Goal: Find specific page/section: Find specific page/section

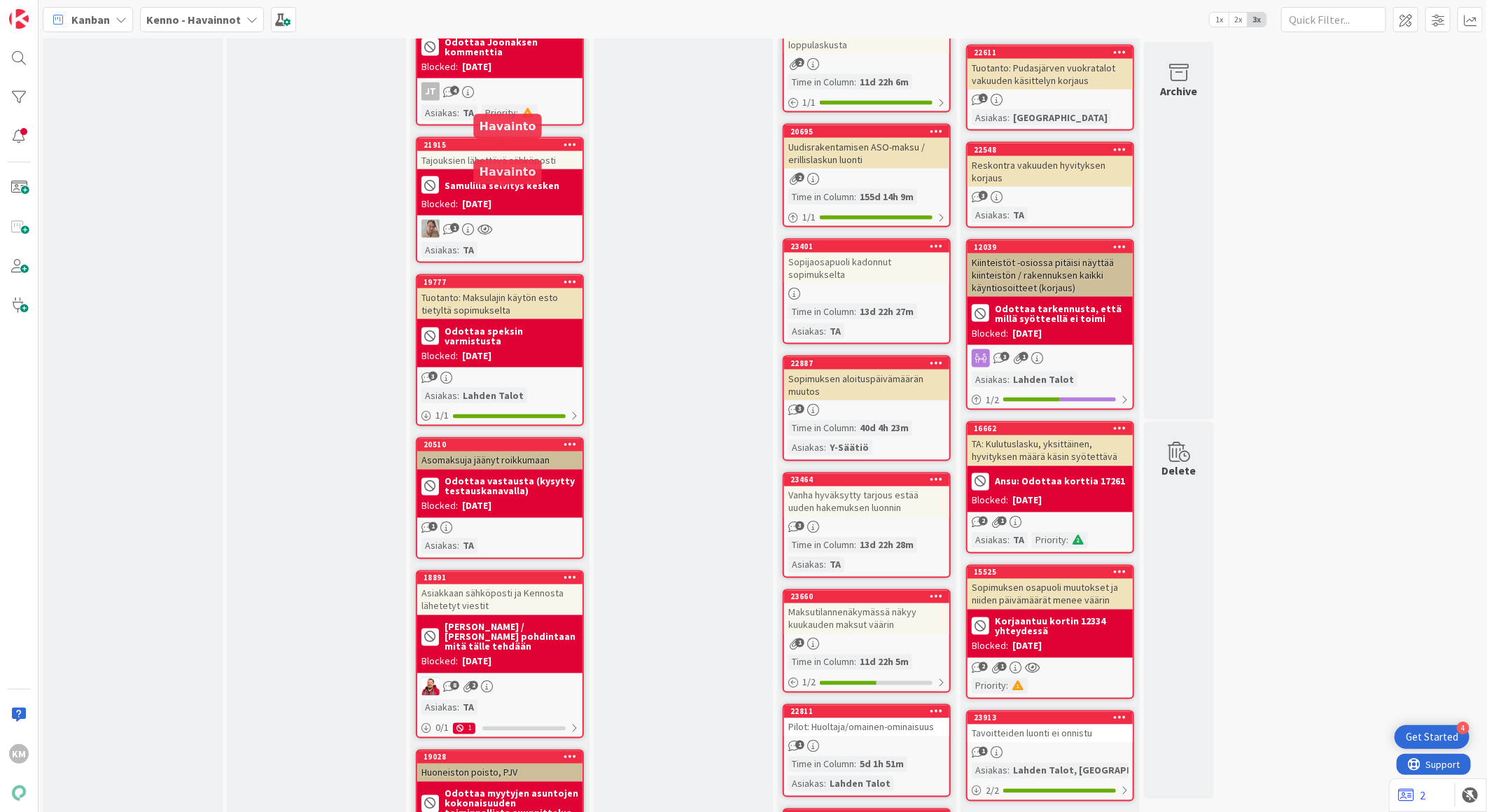
scroll to position [1243, 0]
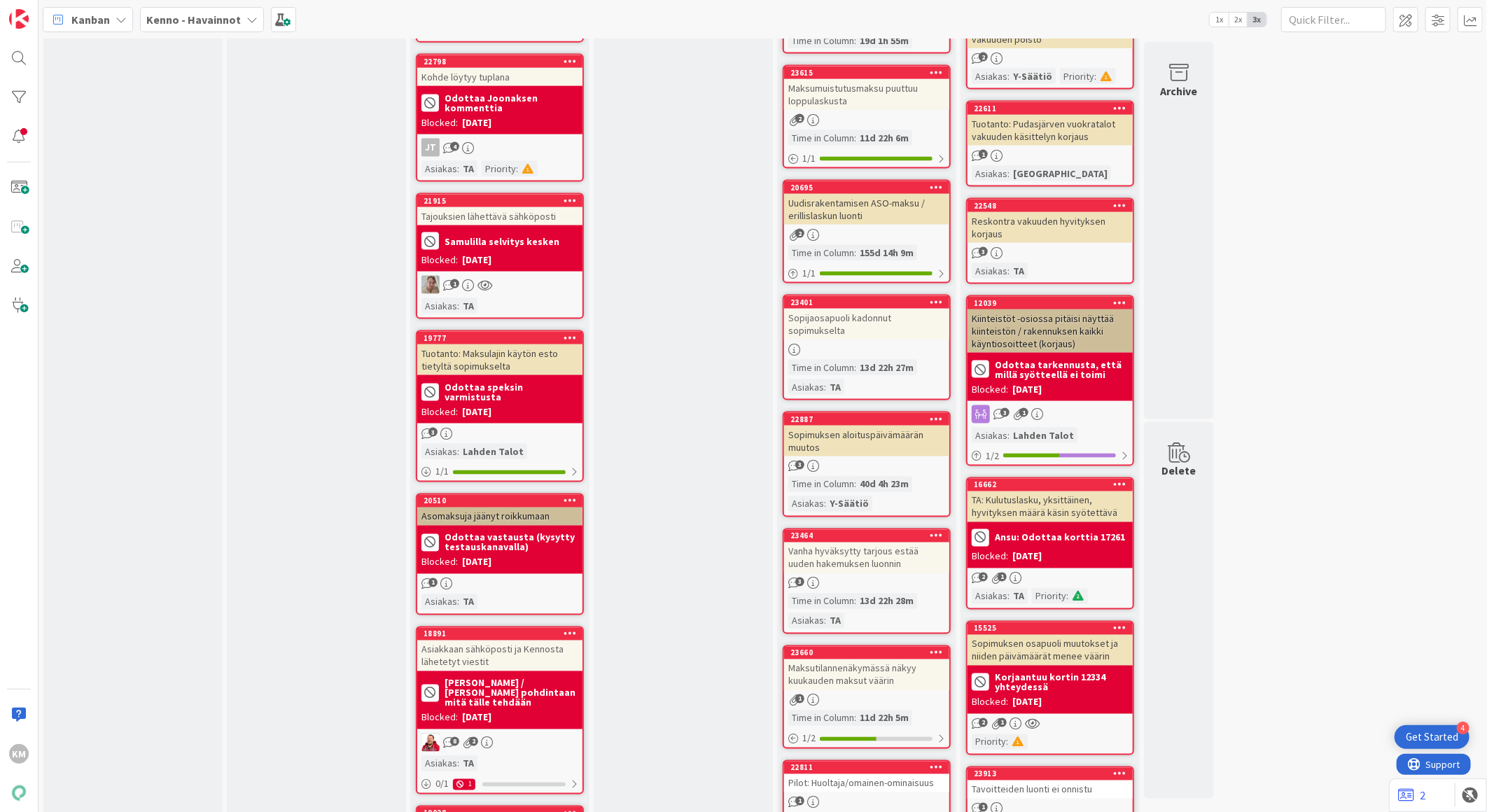
click at [247, 23] on icon at bounding box center [252, 20] width 12 height 12
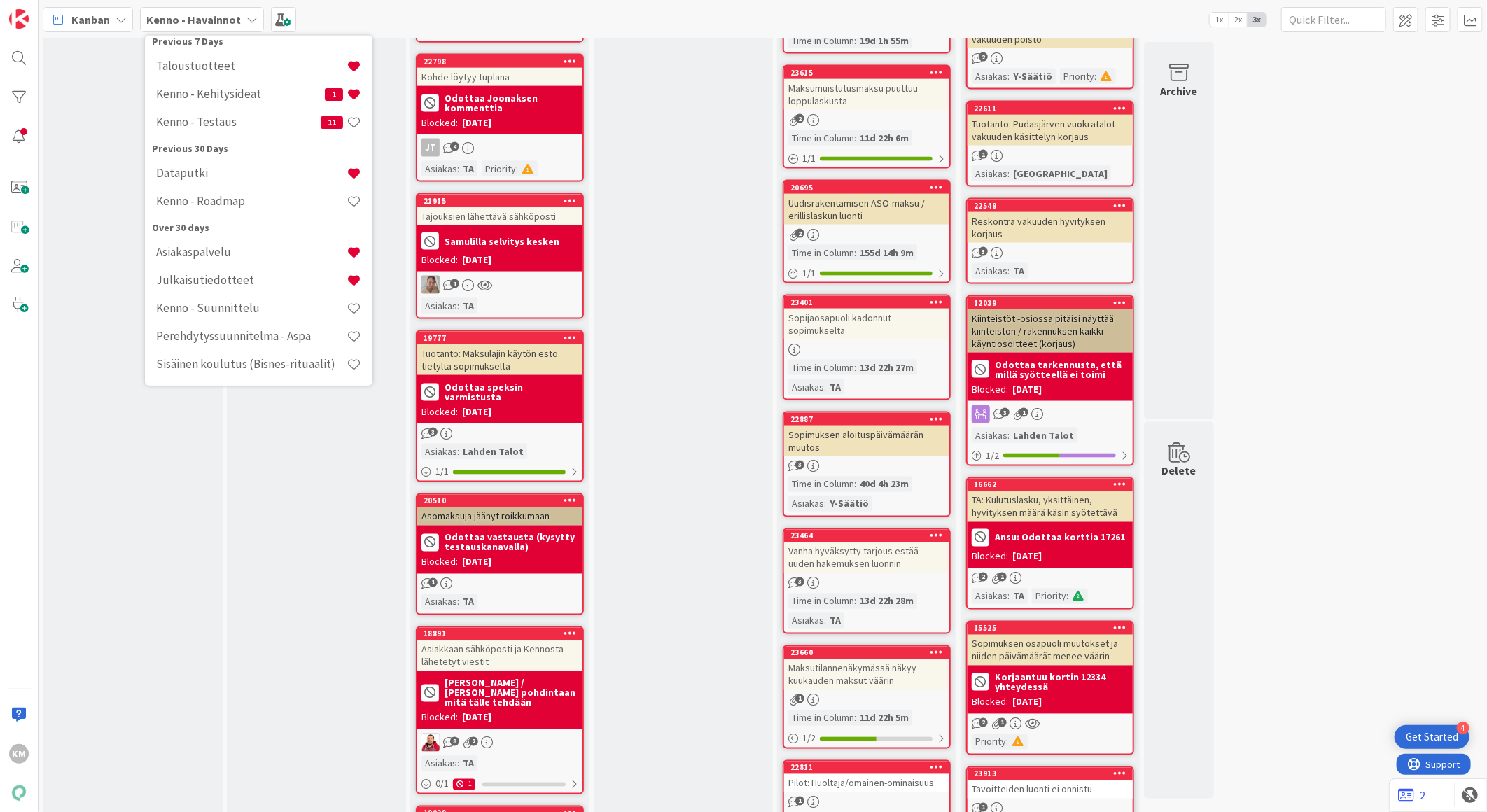
scroll to position [74, 0]
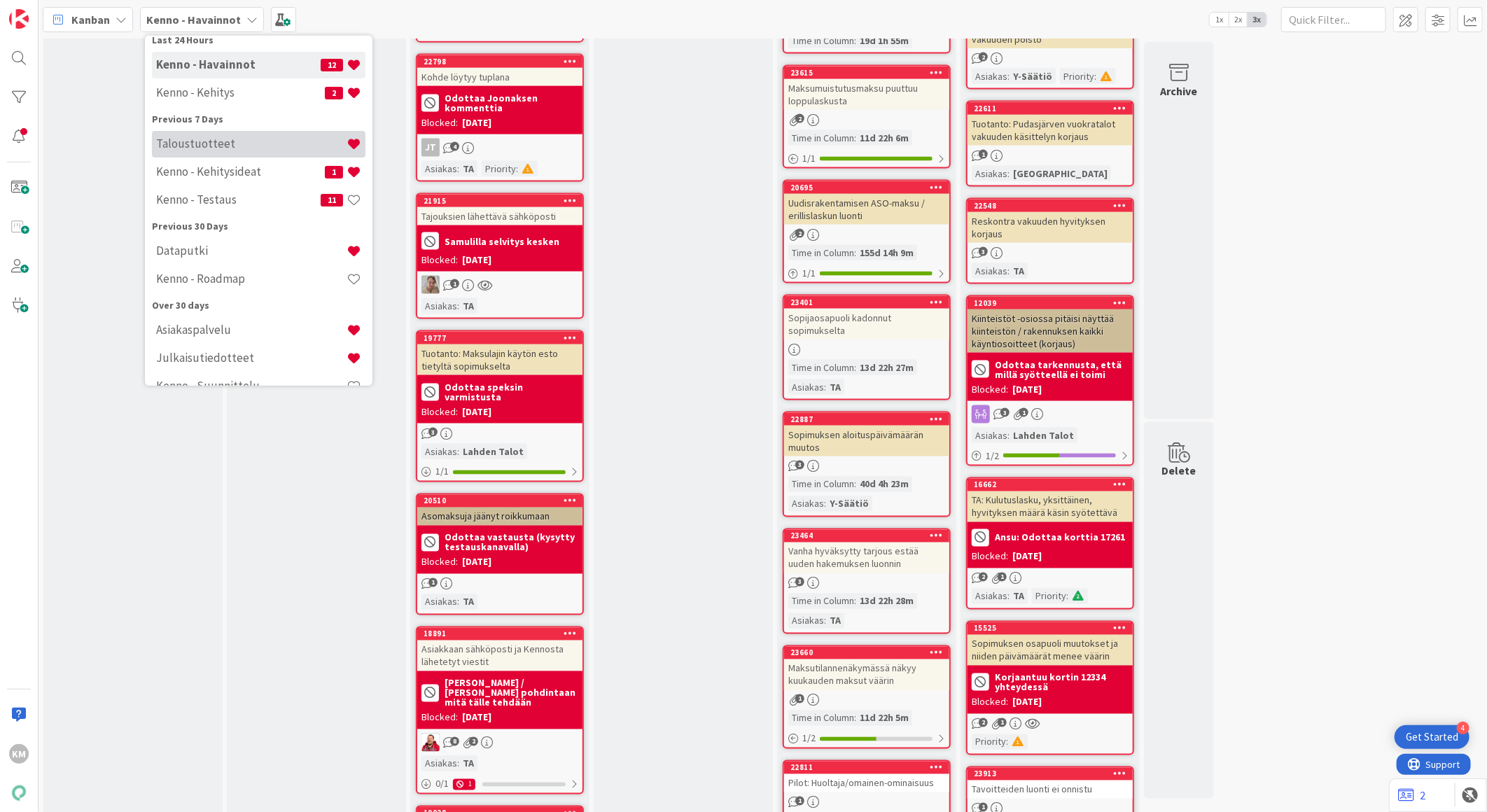
click at [219, 143] on h4 "Taloustuotteet" at bounding box center [252, 143] width 191 height 14
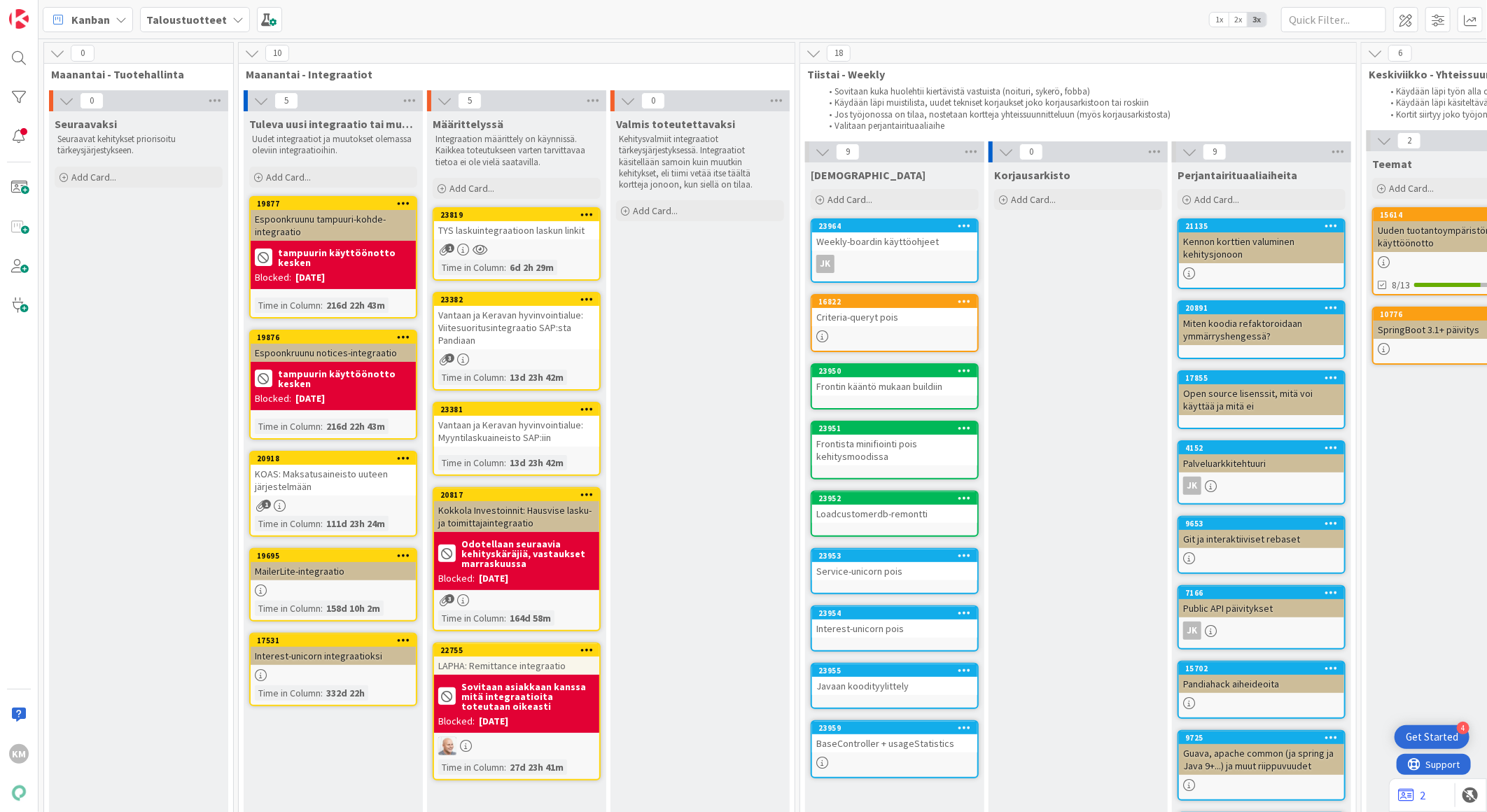
click at [482, 222] on div "TYS laskuintegraatioon laskun linkit" at bounding box center [516, 230] width 165 height 18
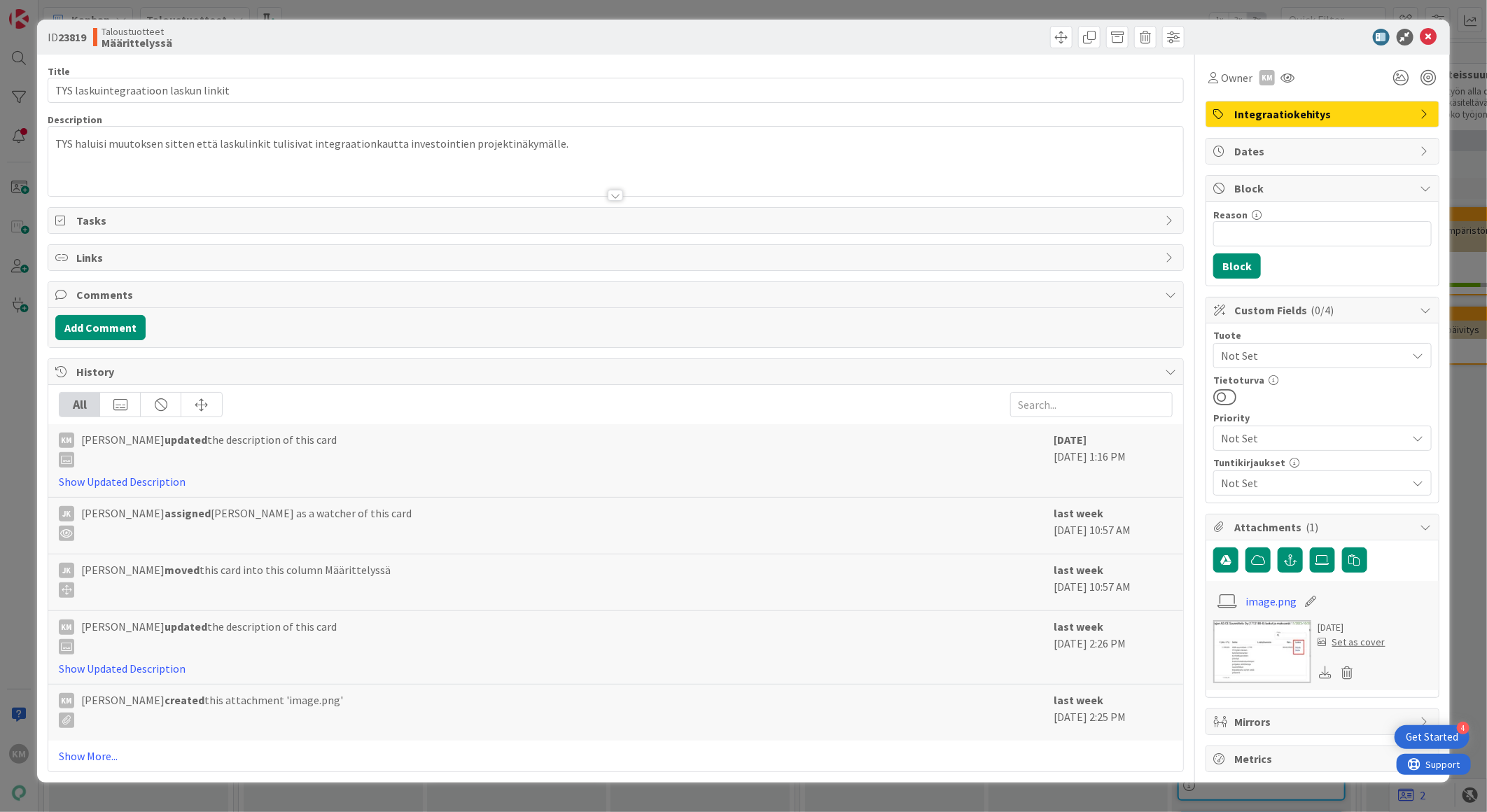
click at [609, 191] on div at bounding box center [615, 196] width 16 height 12
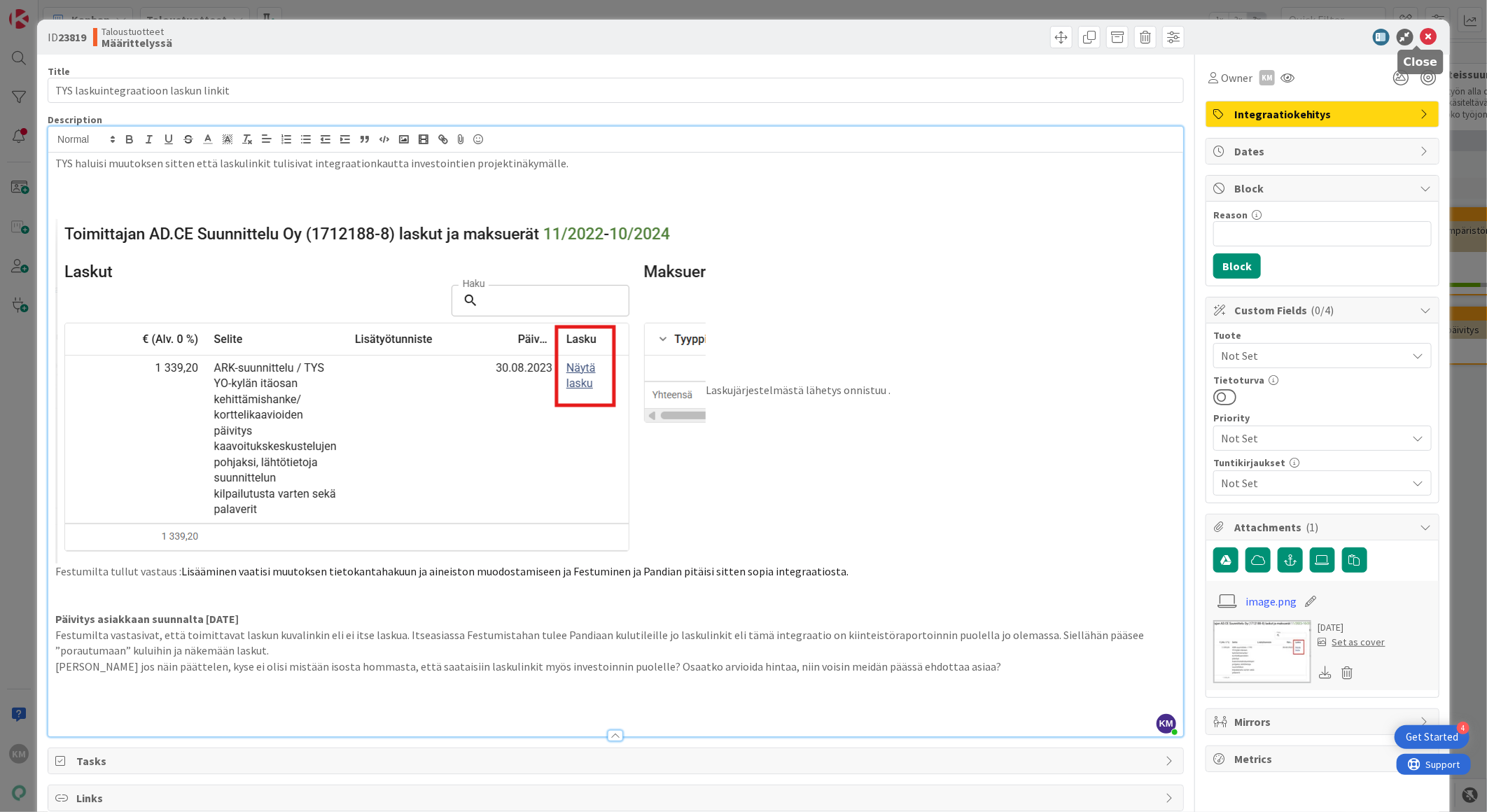
click at [1420, 29] on icon at bounding box center [1429, 37] width 16 height 16
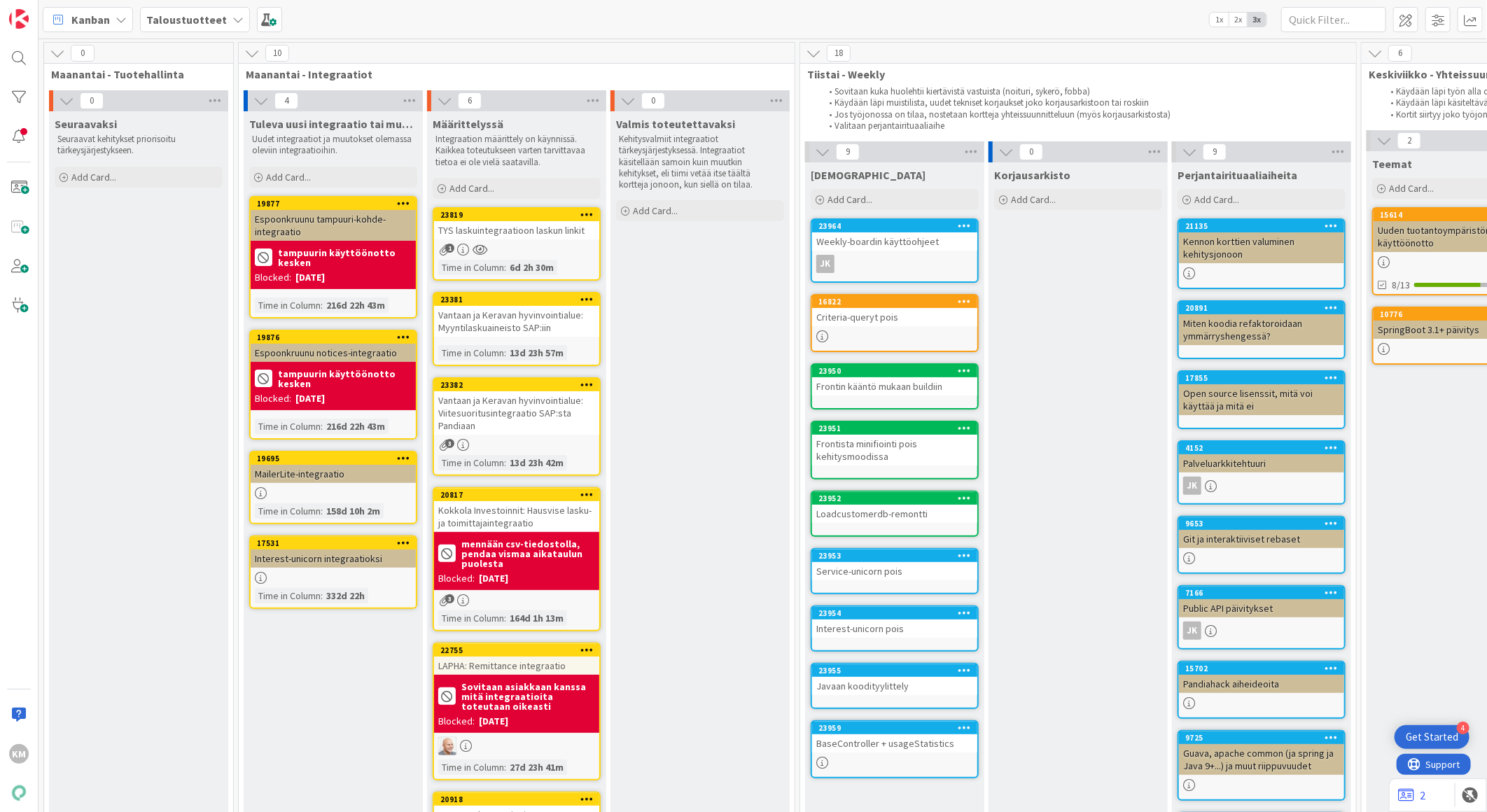
click at [233, 16] on icon at bounding box center [238, 20] width 12 height 12
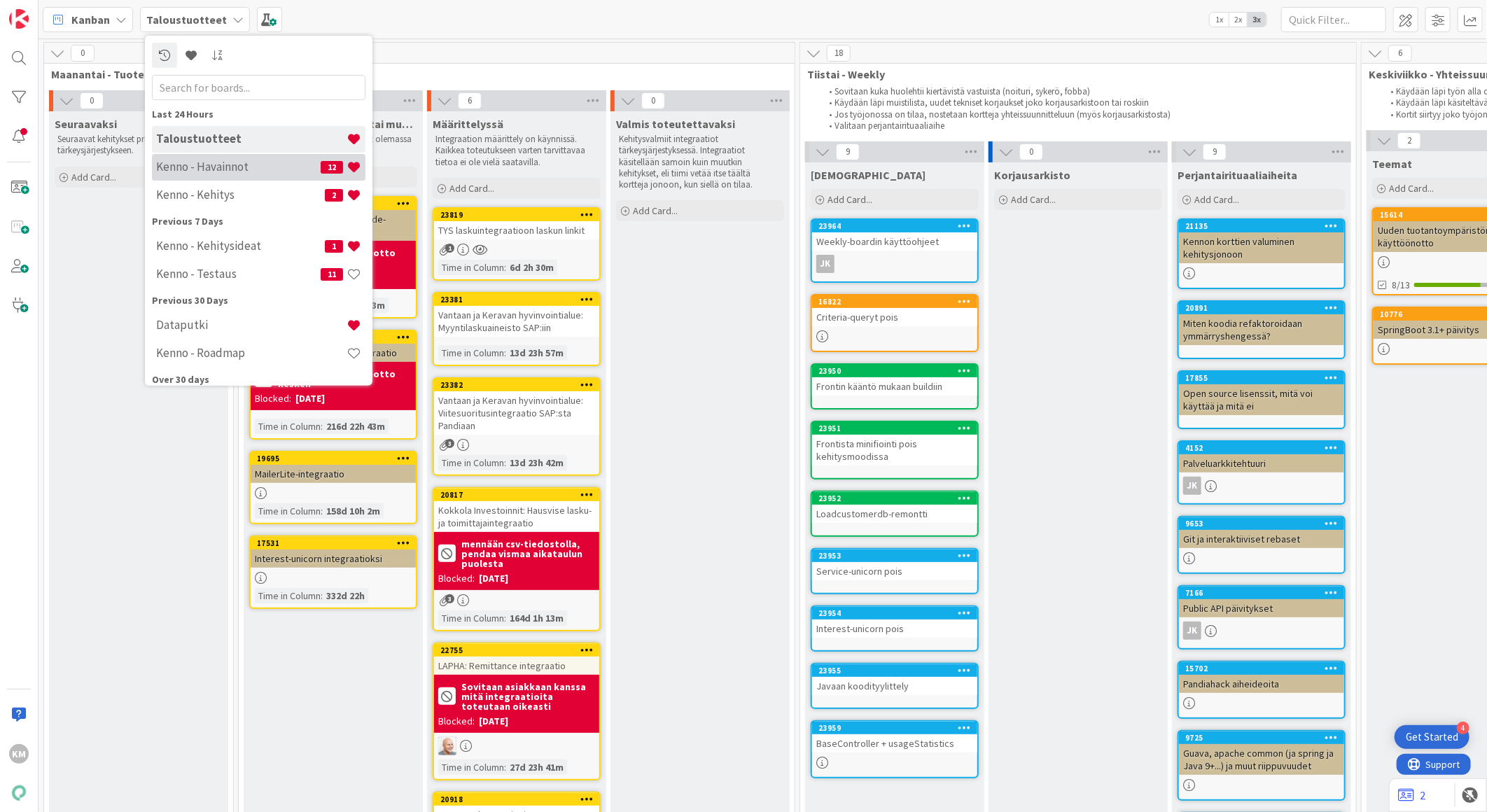
click at [221, 168] on h4 "Kenno - Havainnot" at bounding box center [238, 166] width 164 height 14
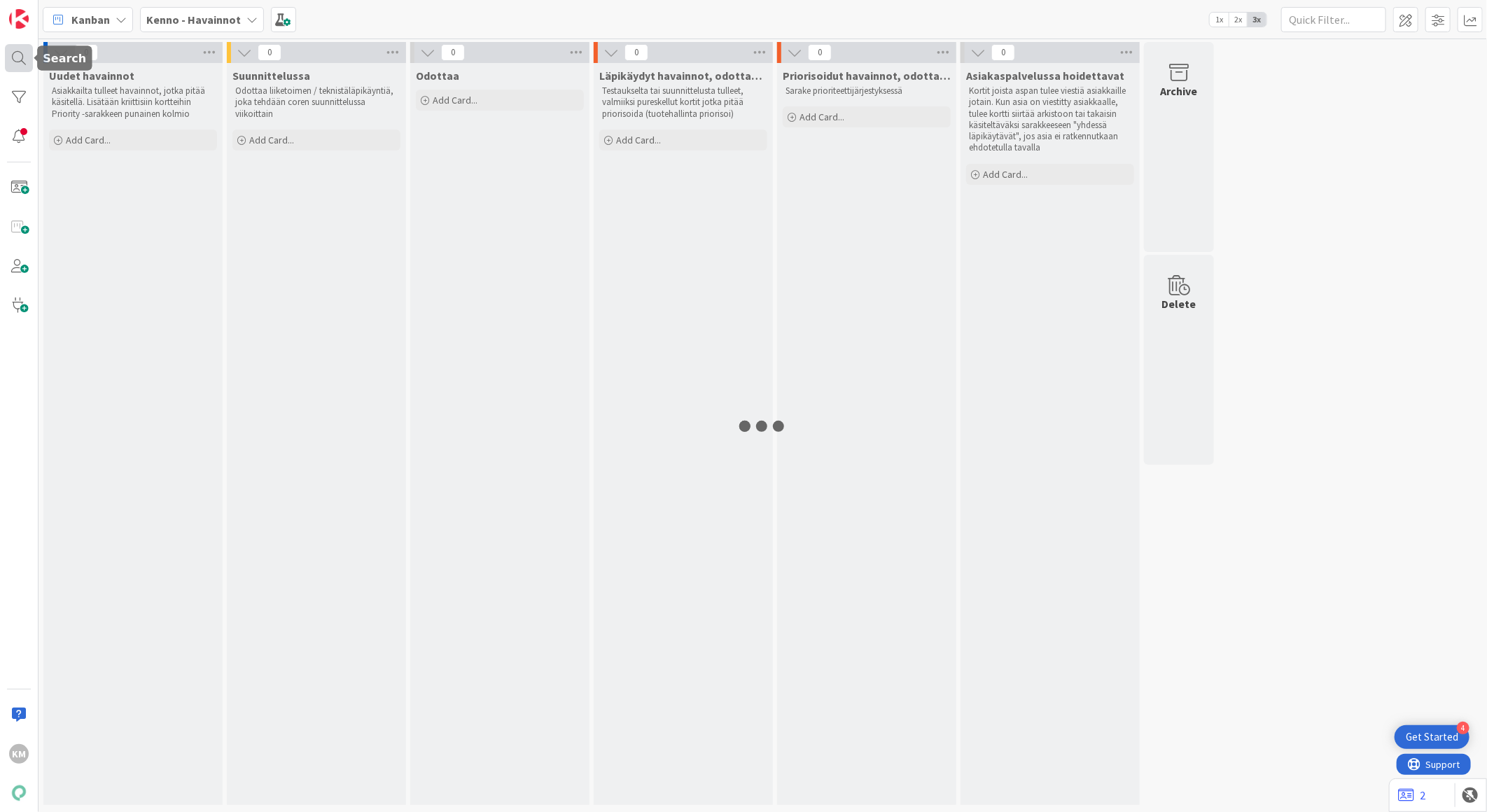
drag, startPoint x: 17, startPoint y: 52, endPoint x: 63, endPoint y: 56, distance: 46.2
click at [17, 53] on div at bounding box center [19, 58] width 28 height 28
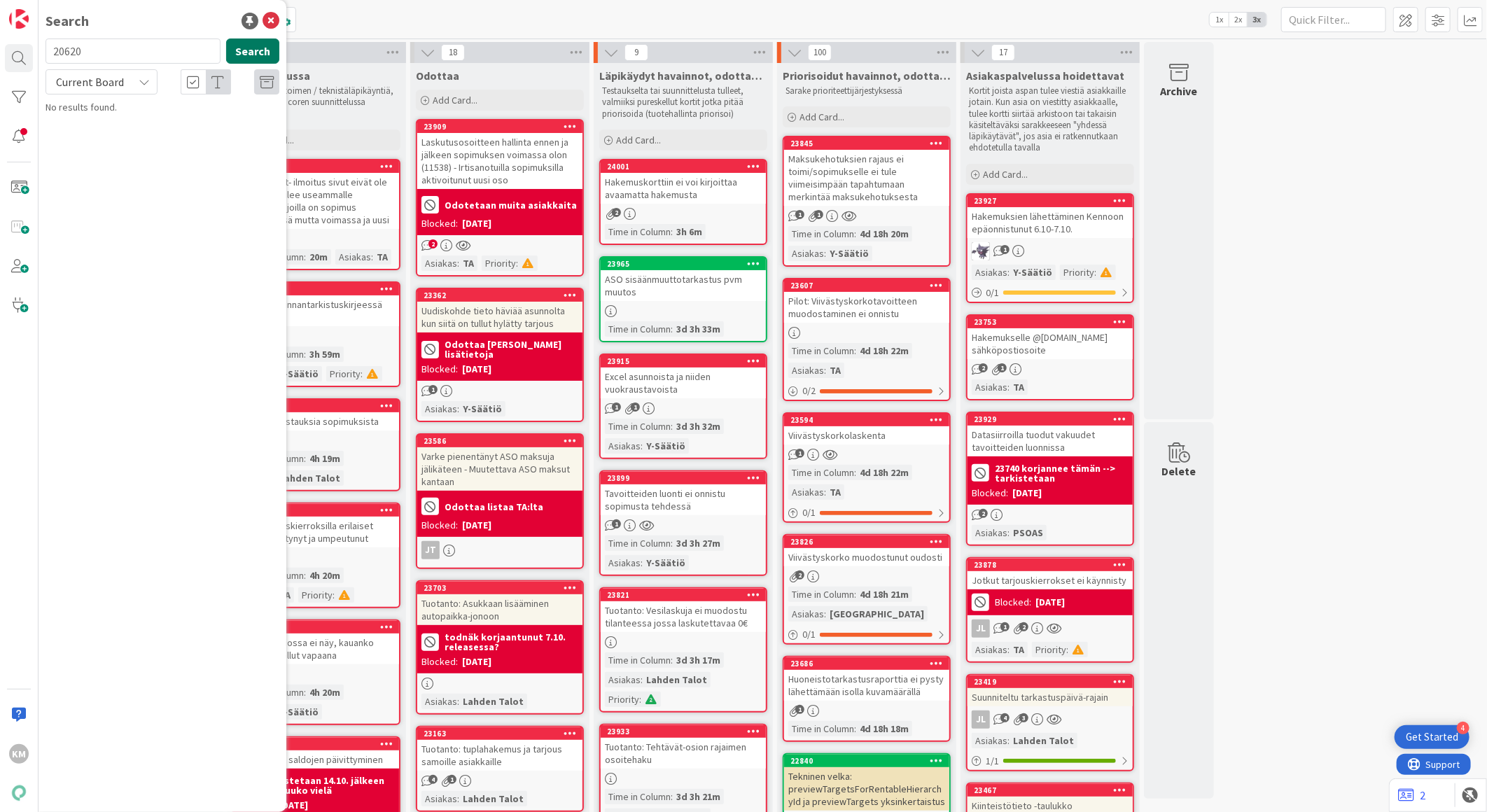
click at [277, 44] on button "Search" at bounding box center [252, 51] width 53 height 25
click at [139, 82] on icon at bounding box center [145, 82] width 12 height 12
click at [128, 134] on span "All Boards" at bounding box center [126, 141] width 145 height 21
click at [262, 58] on button "Search" at bounding box center [252, 51] width 53 height 25
click at [263, 56] on button "Search" at bounding box center [252, 51] width 53 height 25
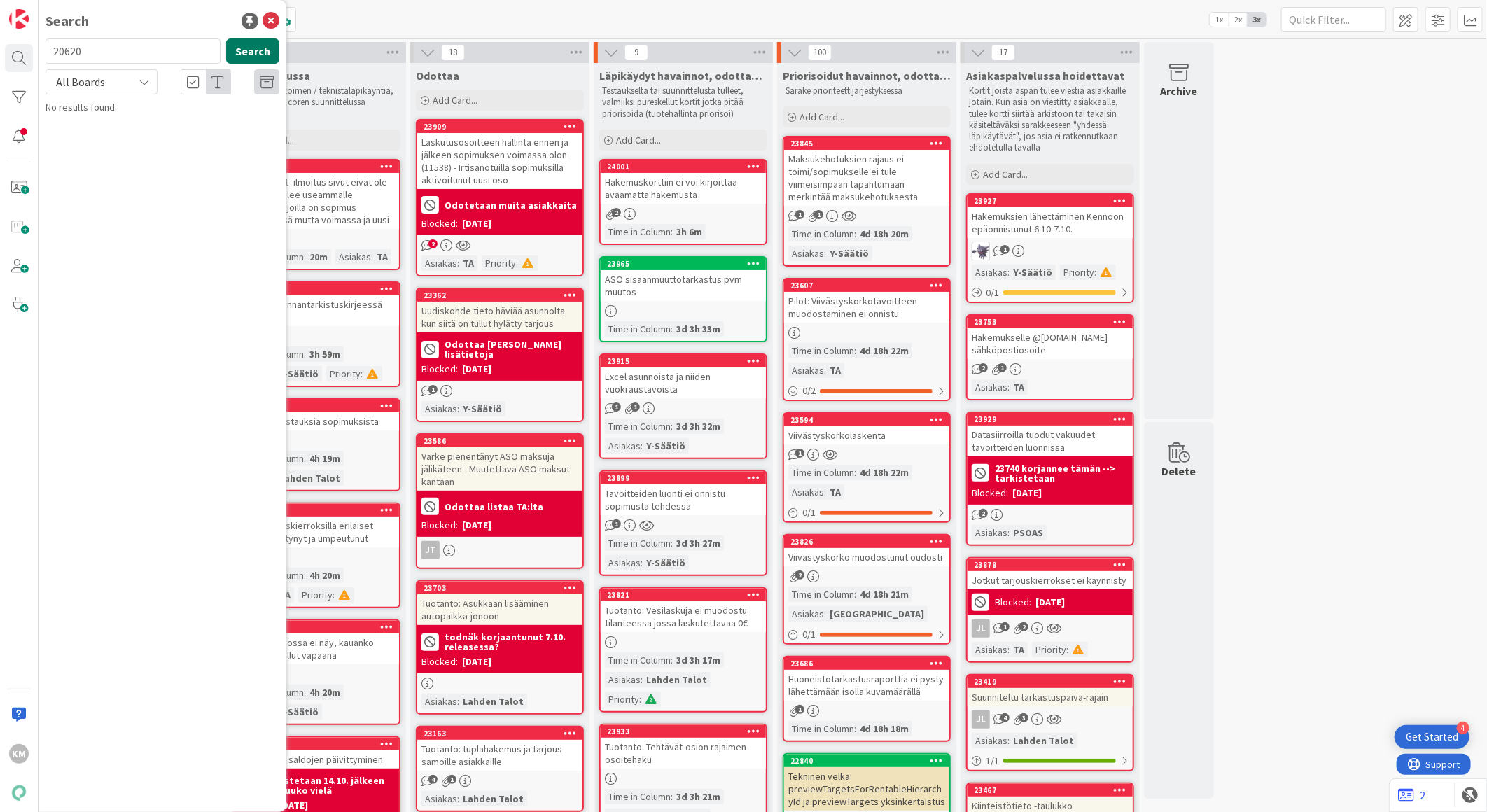
click at [263, 56] on button "Search" at bounding box center [252, 51] width 53 height 25
drag, startPoint x: 100, startPoint y: 50, endPoint x: 26, endPoint y: 32, distance: 76.2
click at [26, 32] on div "KM Search 20620 Search All Boards Current Board All Boards No results found." at bounding box center [19, 406] width 39 height 812
paste input "3922"
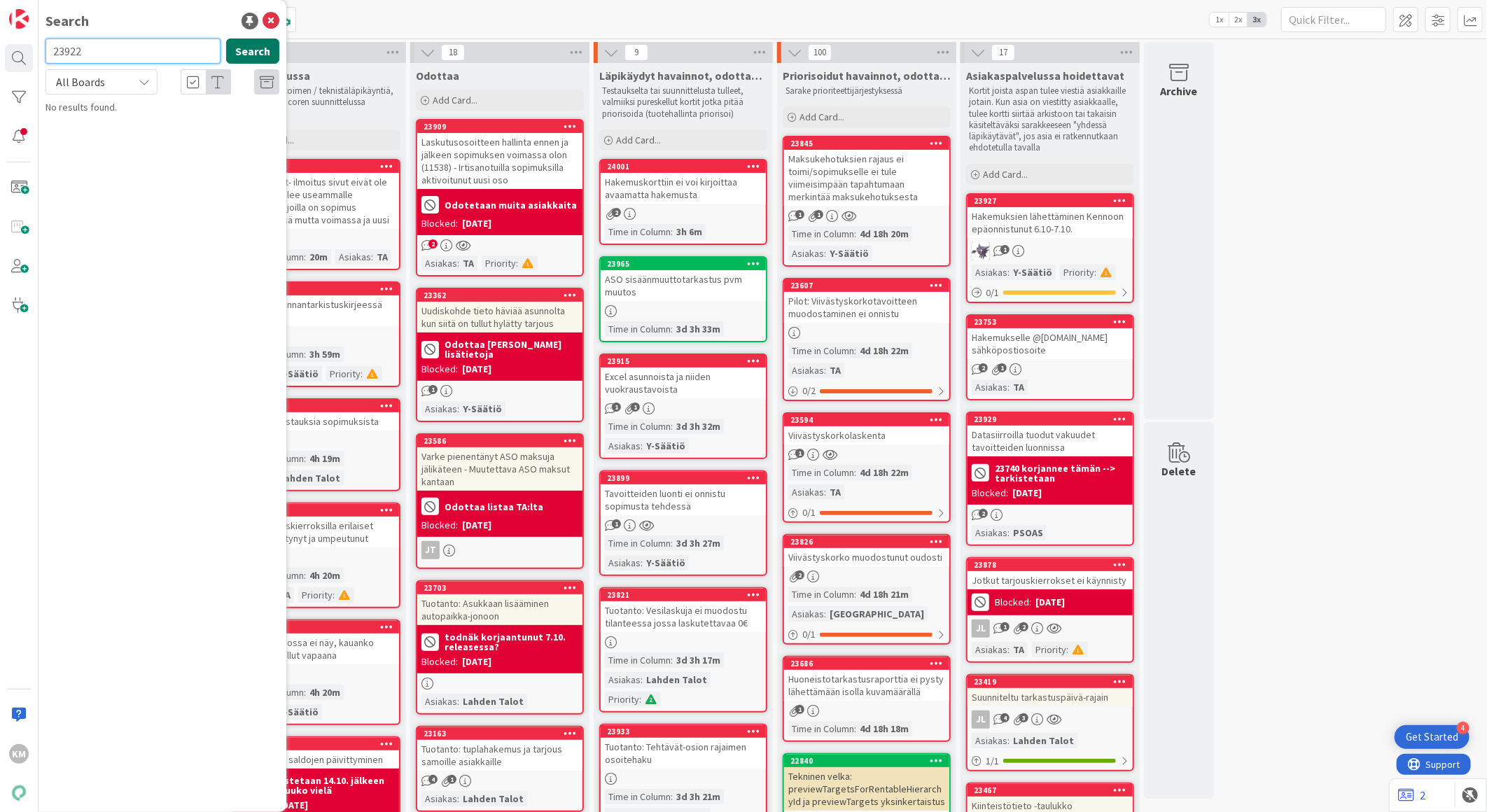
type input "23922"
click at [253, 48] on button "Search" at bounding box center [252, 51] width 53 height 25
click at [173, 122] on span "Vuokrahyvityksen tekeminen ei onnistu" at bounding box center [180, 122] width 164 height 12
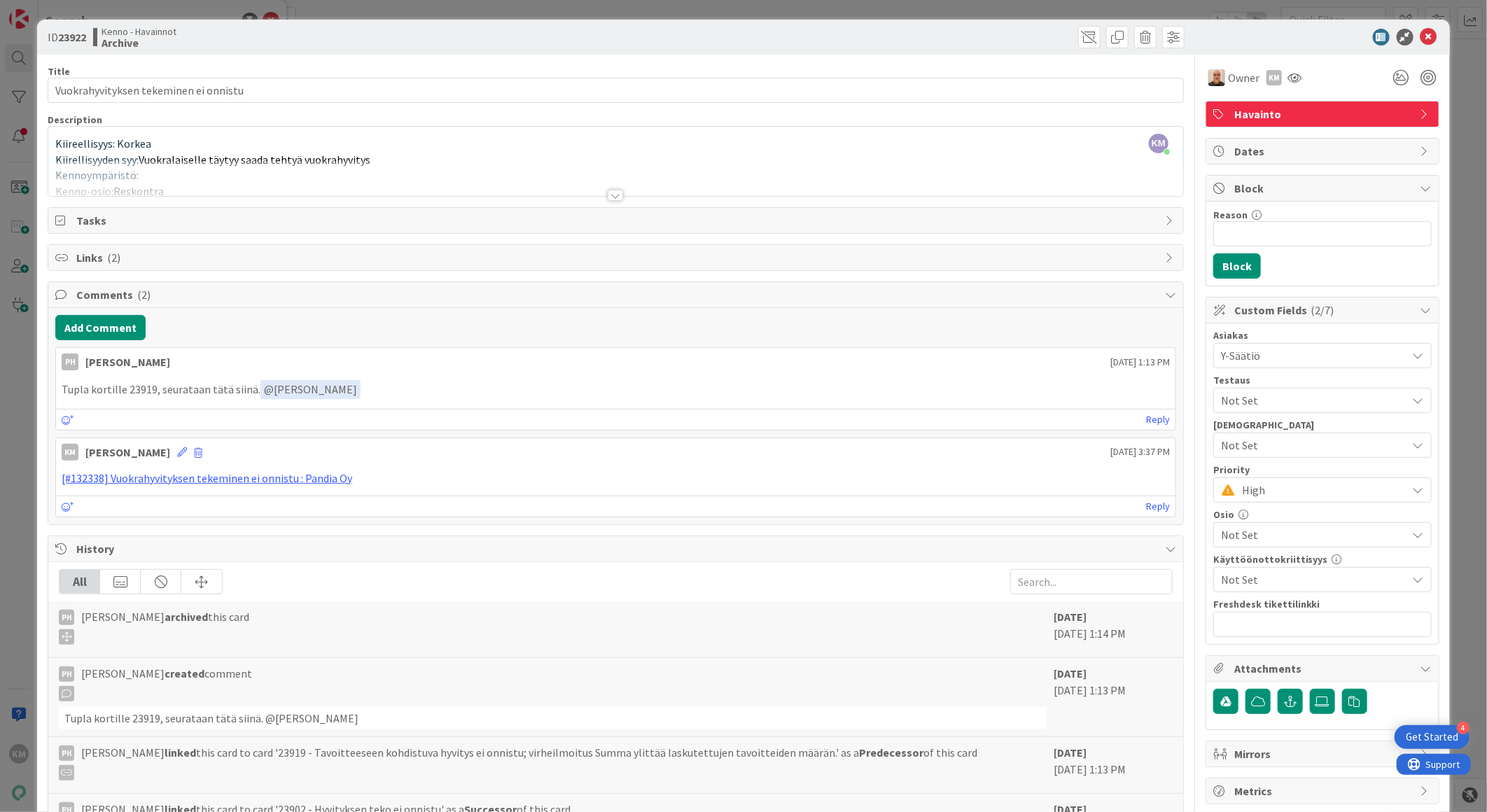
click at [136, 389] on p "Tupla kortille 23919, seurataan tätä siinä. ﻿ @ [PERSON_NAME] ﻿" at bounding box center [616, 389] width 1108 height 19
copy p "23919"
click at [1425, 35] on icon at bounding box center [1429, 37] width 16 height 16
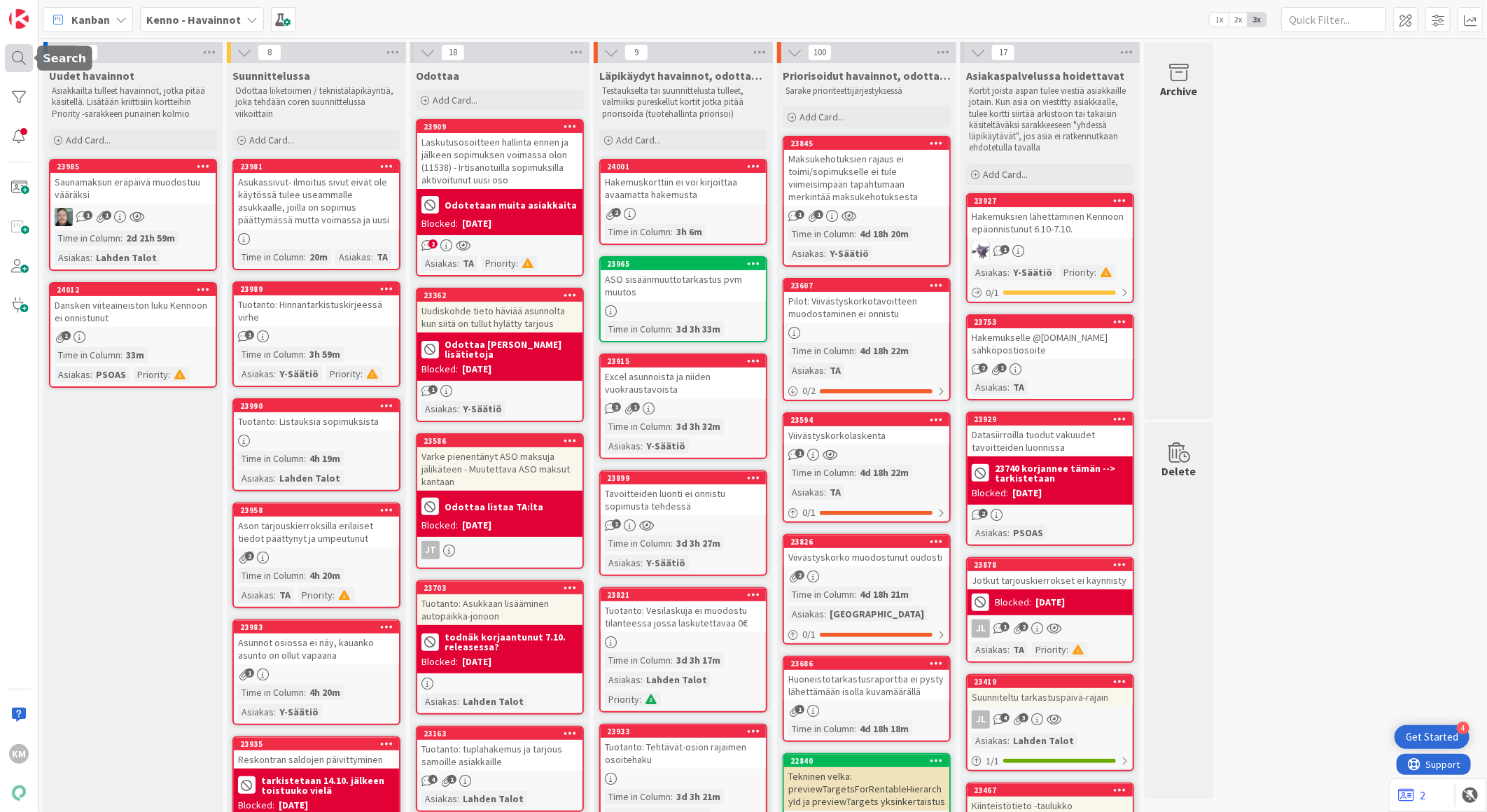
click at [17, 59] on div at bounding box center [19, 58] width 28 height 28
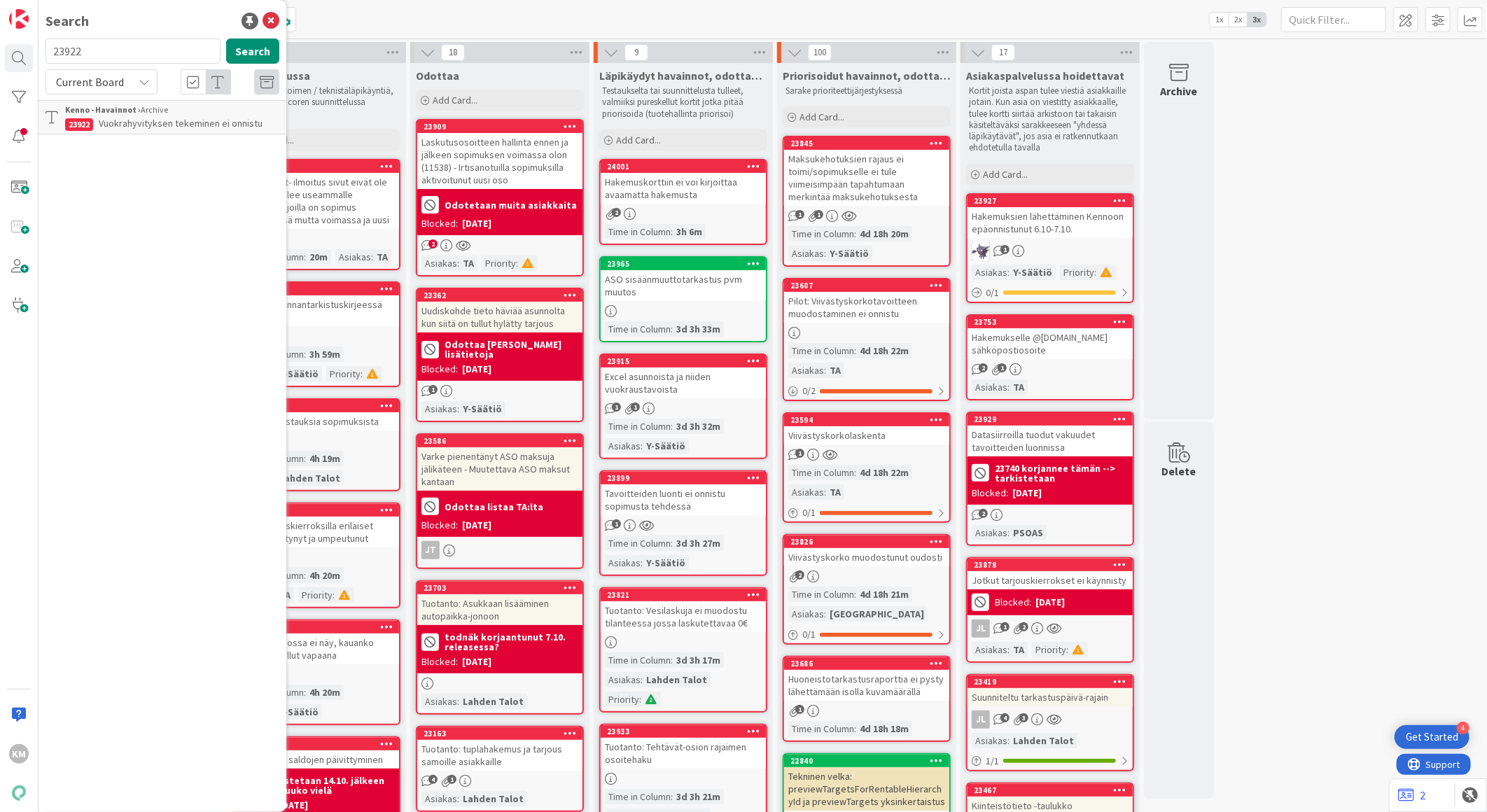
drag, startPoint x: 122, startPoint y: 50, endPoint x: 90, endPoint y: 45, distance: 32.4
click at [90, 45] on input "23922" at bounding box center [132, 51] width 175 height 25
click at [62, 48] on input "23922" at bounding box center [132, 51] width 175 height 25
type input "23919"
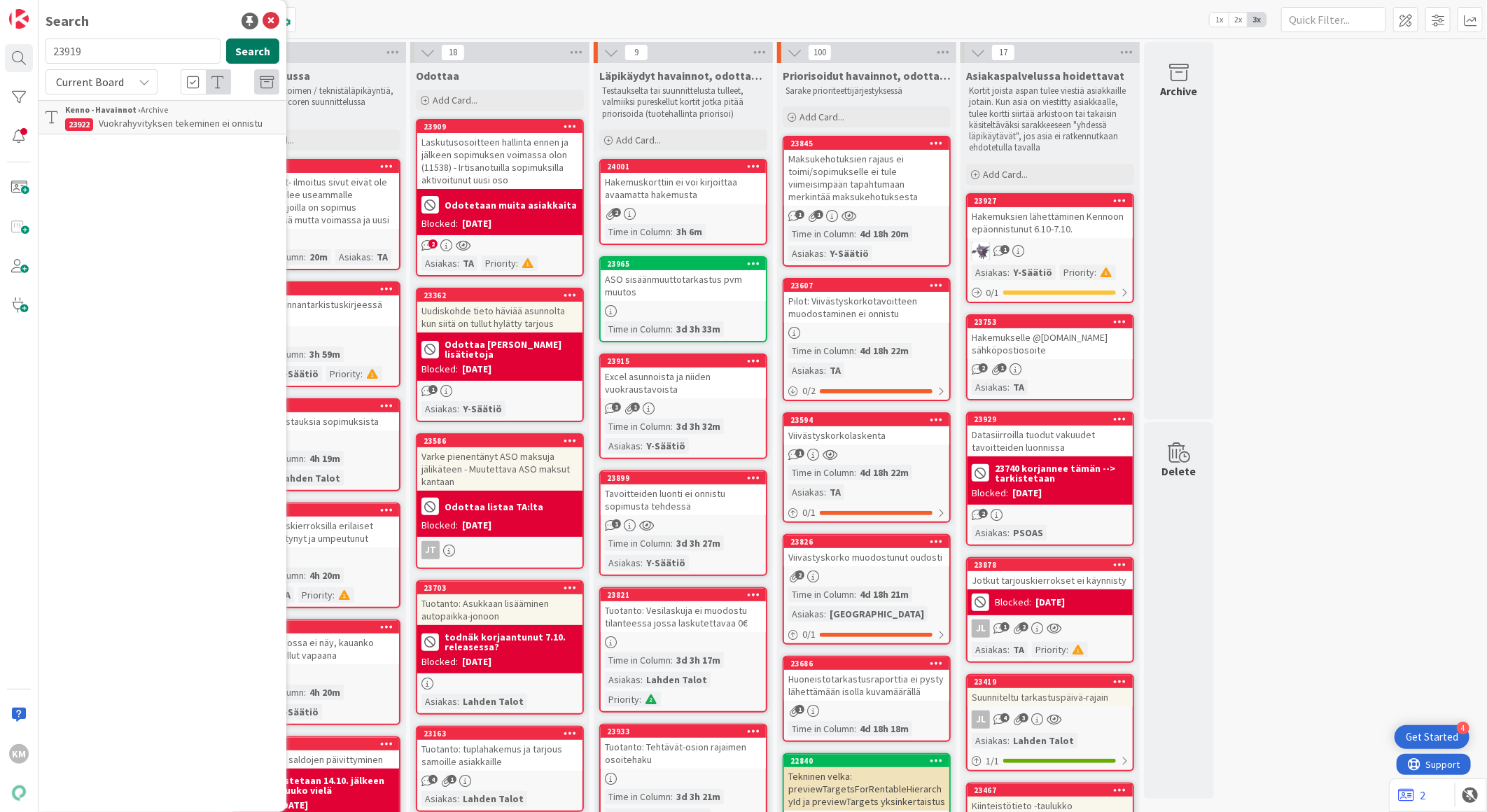
click at [257, 50] on button "Search" at bounding box center [252, 51] width 53 height 25
click at [131, 78] on div "Current Board" at bounding box center [101, 81] width 112 height 25
click at [125, 140] on span "All Boards" at bounding box center [126, 141] width 145 height 21
click at [150, 129] on p "Tavoitteeseen kohdistuva hyvitys ei onnistu; virheilmoitus Summa ylittää laskut…" at bounding box center [172, 138] width 215 height 44
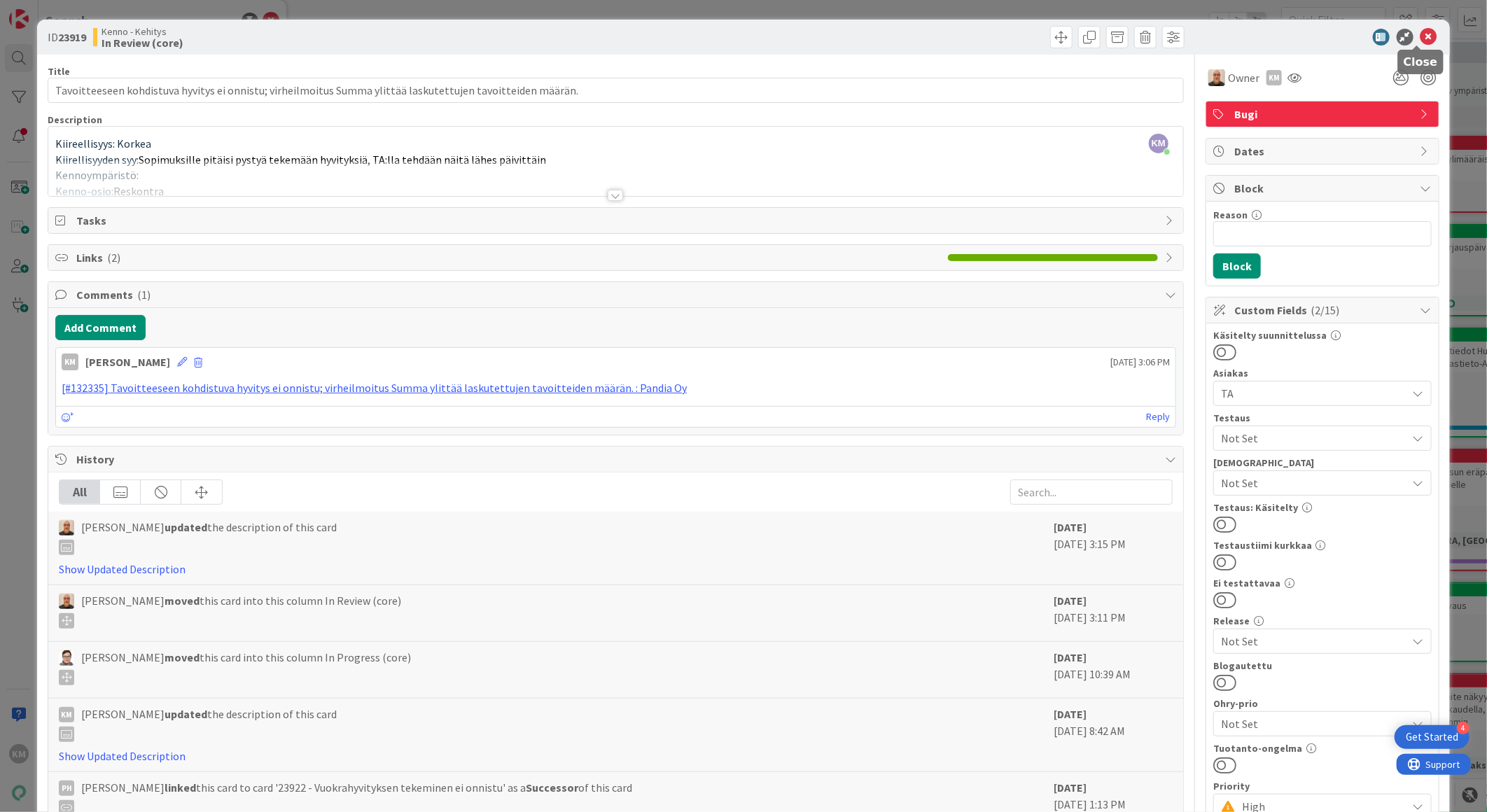
click at [1420, 33] on icon at bounding box center [1429, 37] width 16 height 16
